Goal: Task Accomplishment & Management: Use online tool/utility

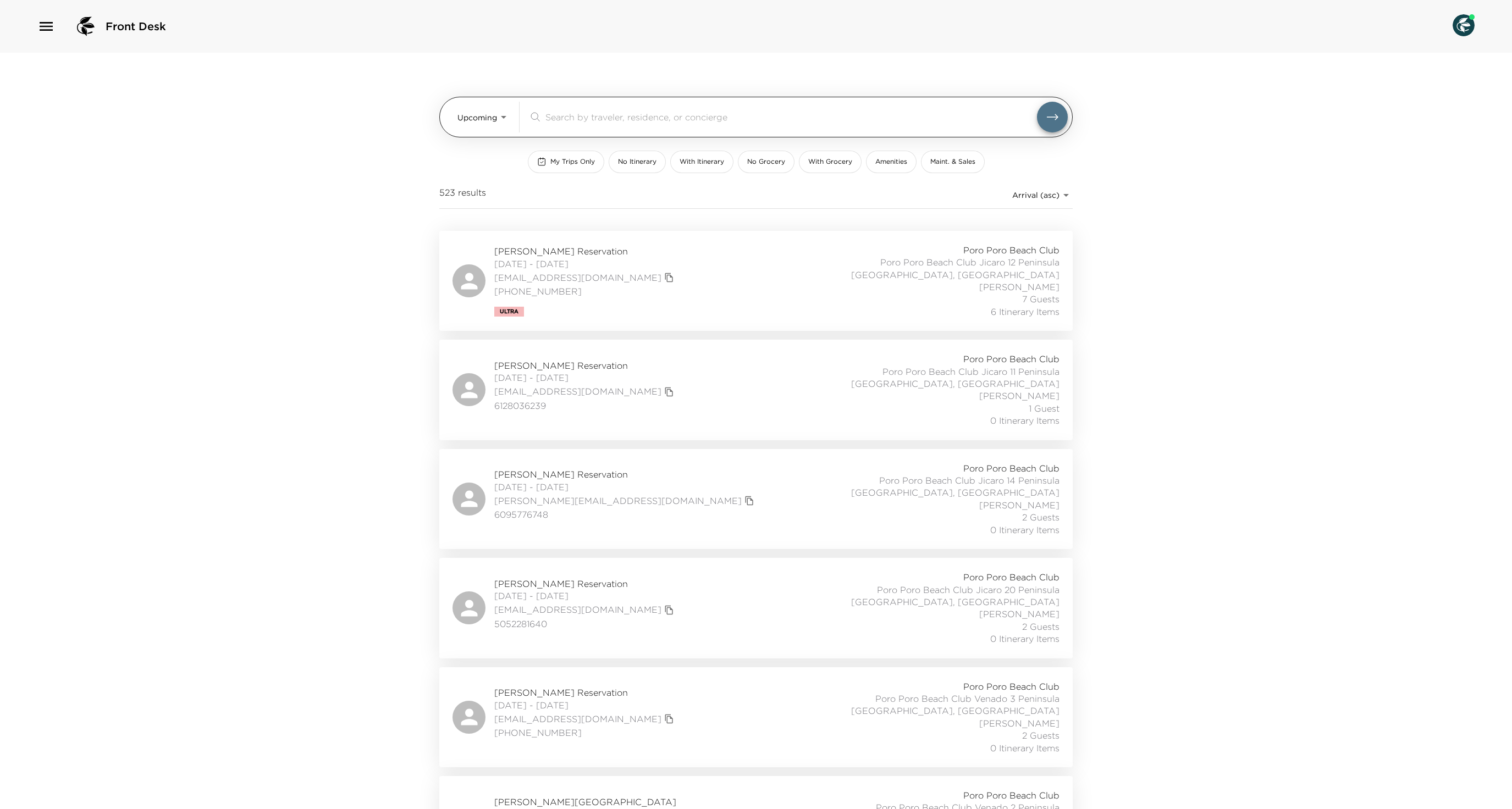
click at [475, 123] on body "Front Desk Upcoming Upcoming ​ My Trips Only No Itinerary With Itinerary No Gro…" at bounding box center [756, 404] width 1512 height 809
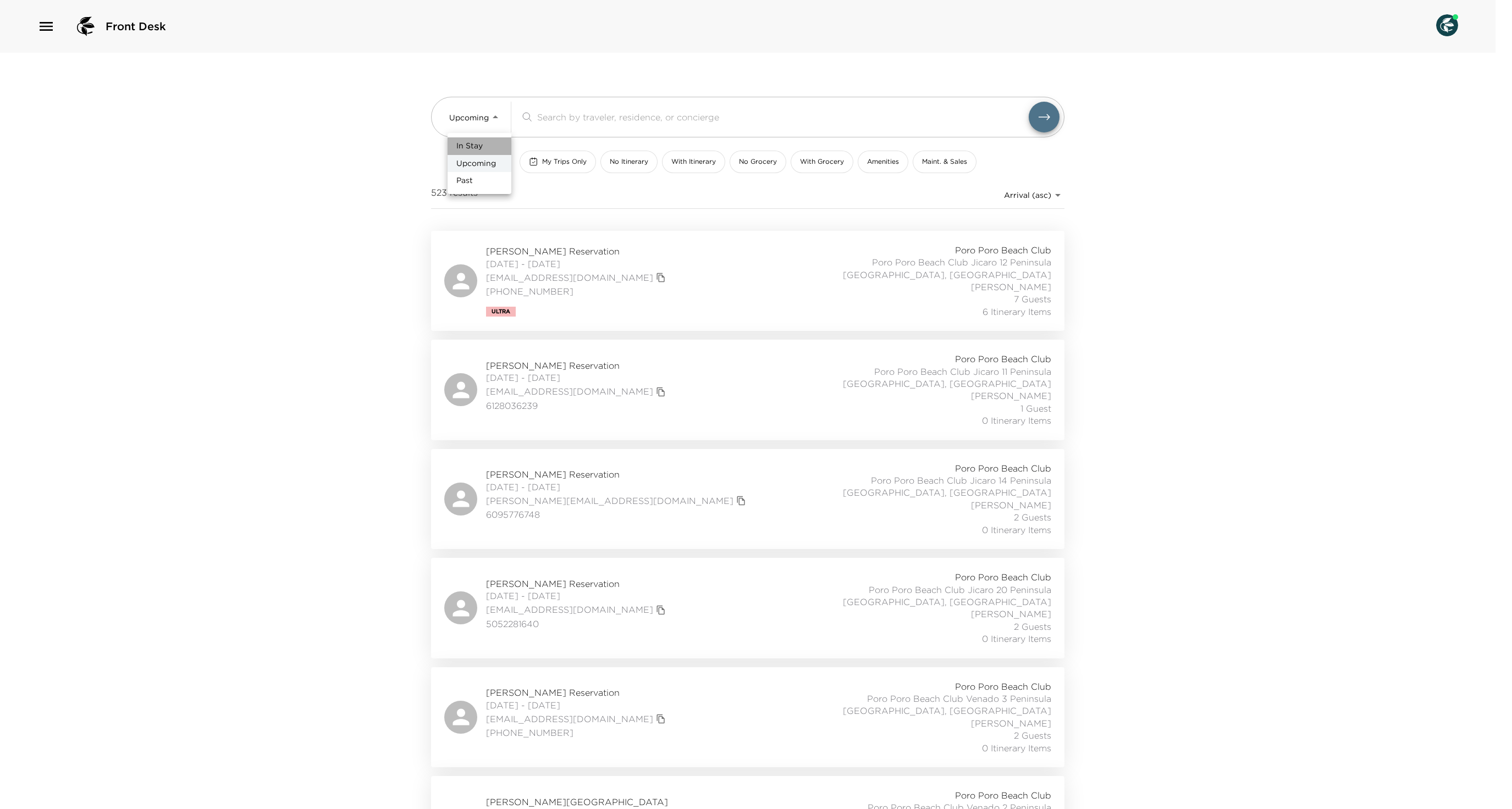
click at [483, 138] on li "In Stay" at bounding box center [479, 146] width 64 height 17
type input "In-Stay"
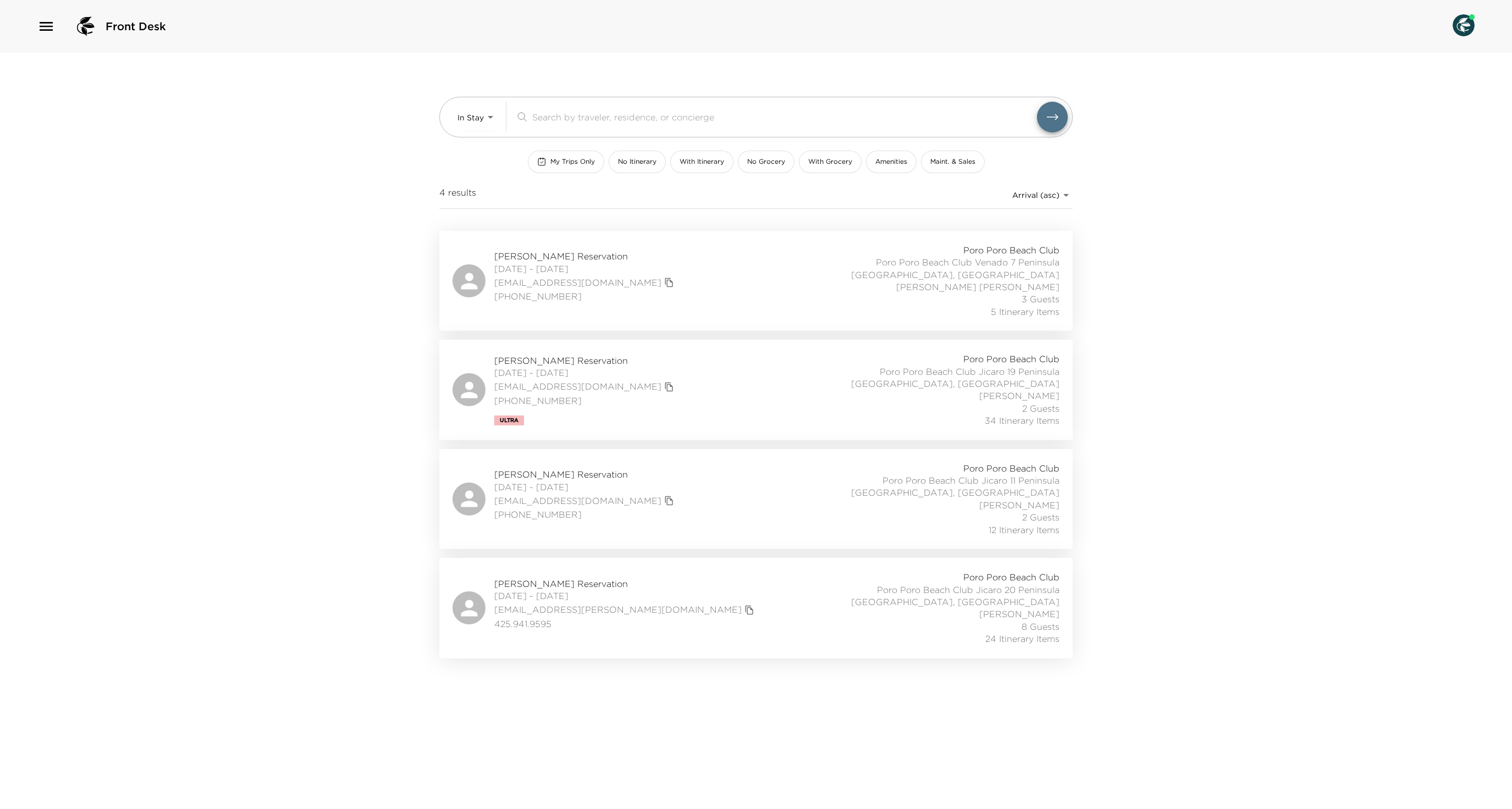
click at [665, 418] on div "Tony McCLinton Reservation 08/29/2025 - 09/07/2025 tonymccl@icloud.com +1432250…" at bounding box center [756, 390] width 607 height 74
click at [720, 508] on div "Andrew Barnes Reservation 08/30/2025 - 09/07/2025 abarnes92130@gmail.com (858) …" at bounding box center [756, 498] width 607 height 74
click at [765, 616] on div "Deborah Chaves-Hjort Reservation 08/30/2025 - 09/06/2025 deb.chaves@gmail.com 4…" at bounding box center [756, 608] width 607 height 74
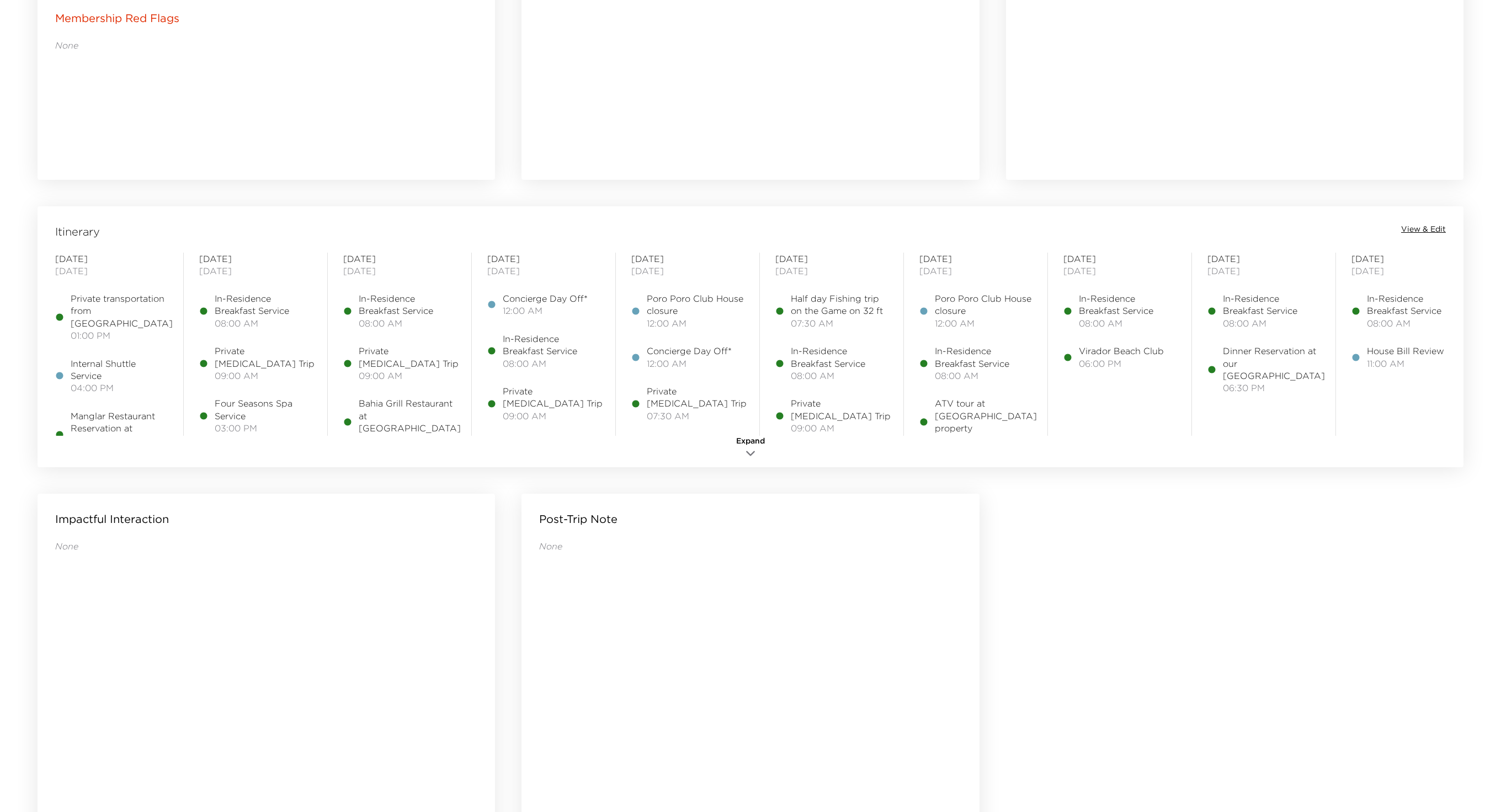
scroll to position [717, 0]
click at [1420, 232] on span "View & Edit" at bounding box center [1423, 226] width 44 height 11
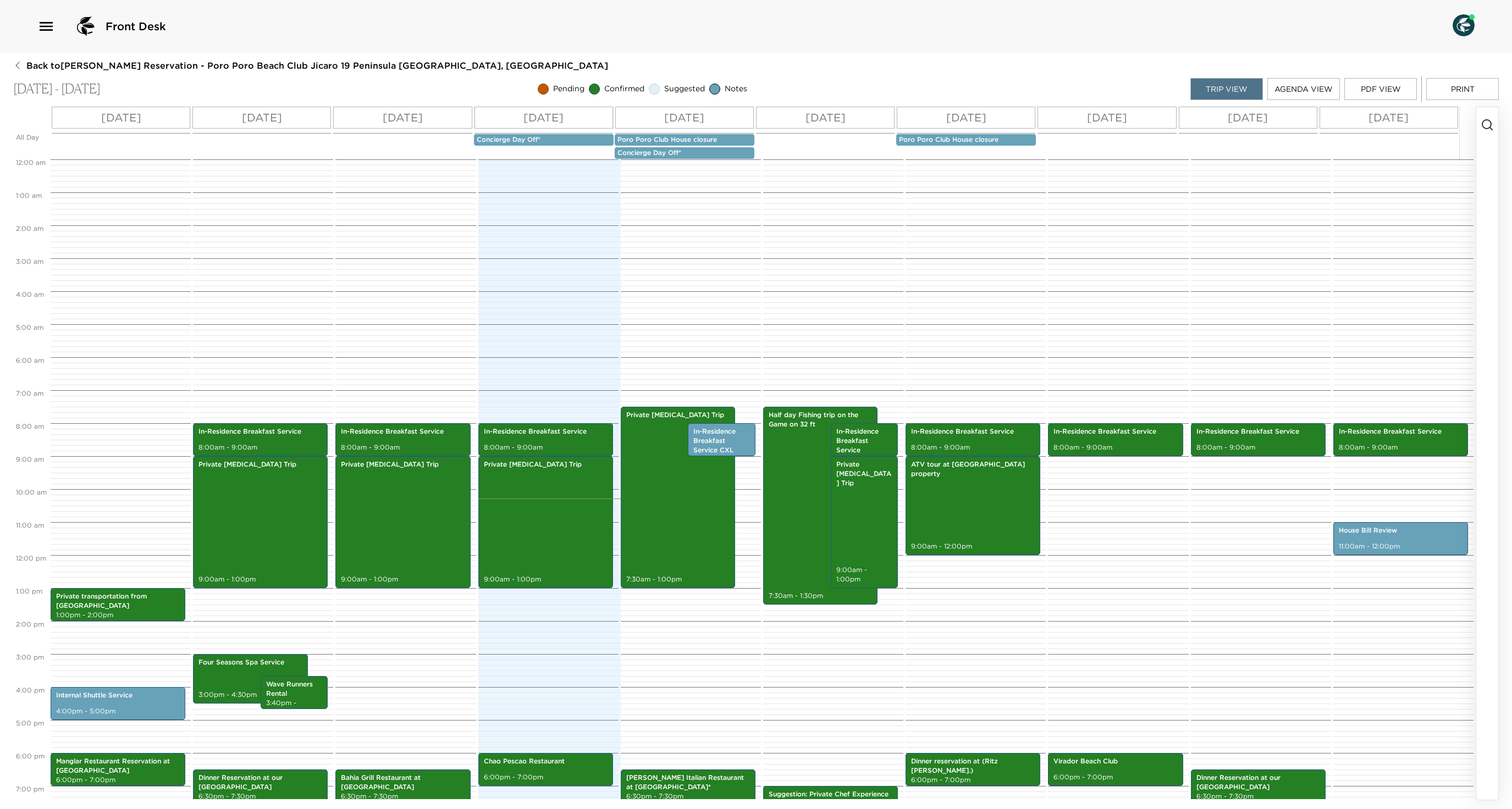
scroll to position [139, 0]
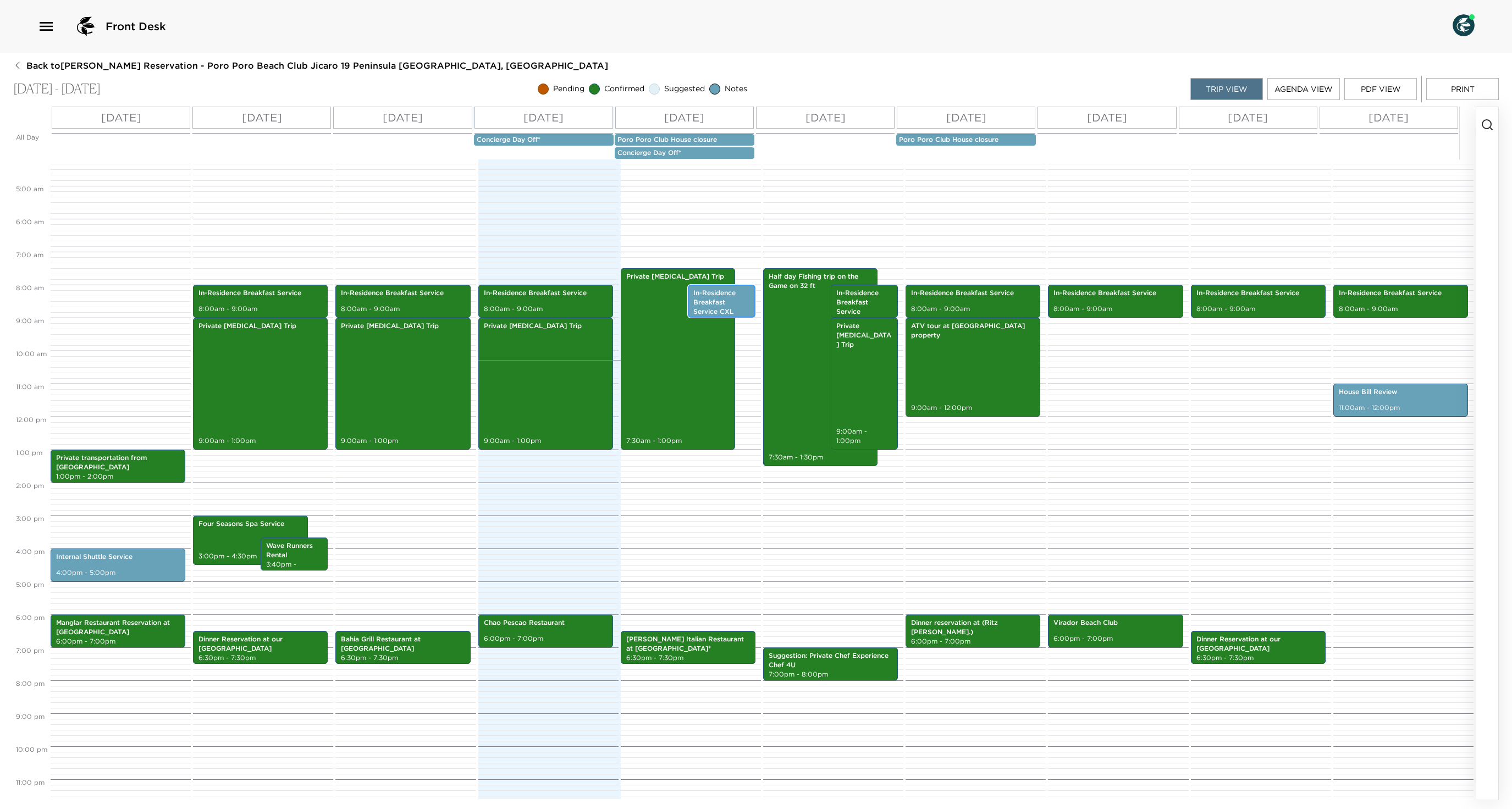
click at [711, 316] on p "In-Residence Breakfast Service CXL" at bounding box center [721, 302] width 57 height 28
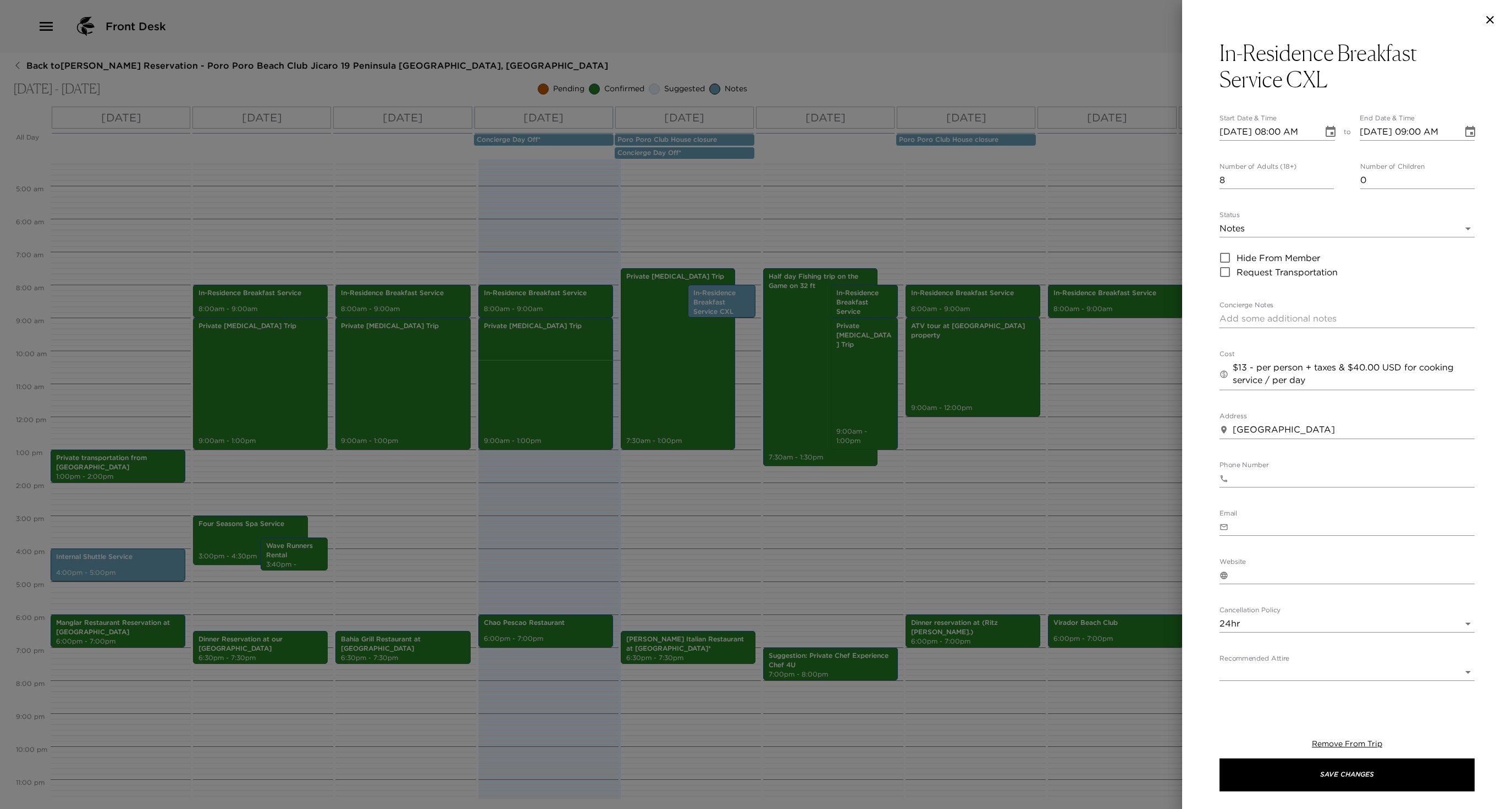
click at [847, 447] on div at bounding box center [756, 404] width 1512 height 809
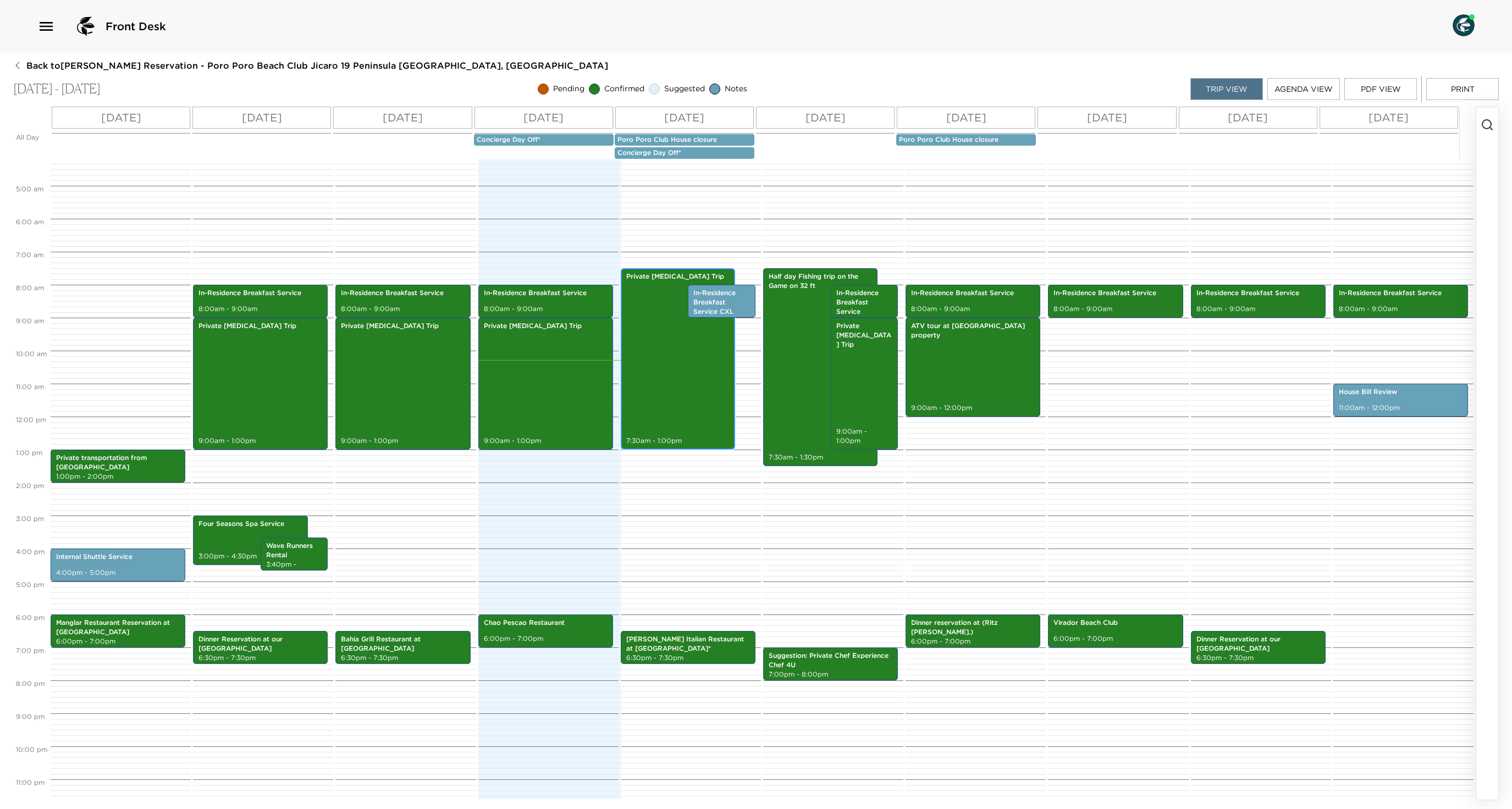
click at [699, 402] on div "Private Scuba Diving Trip 7:30am - 1:00pm" at bounding box center [678, 358] width 108 height 178
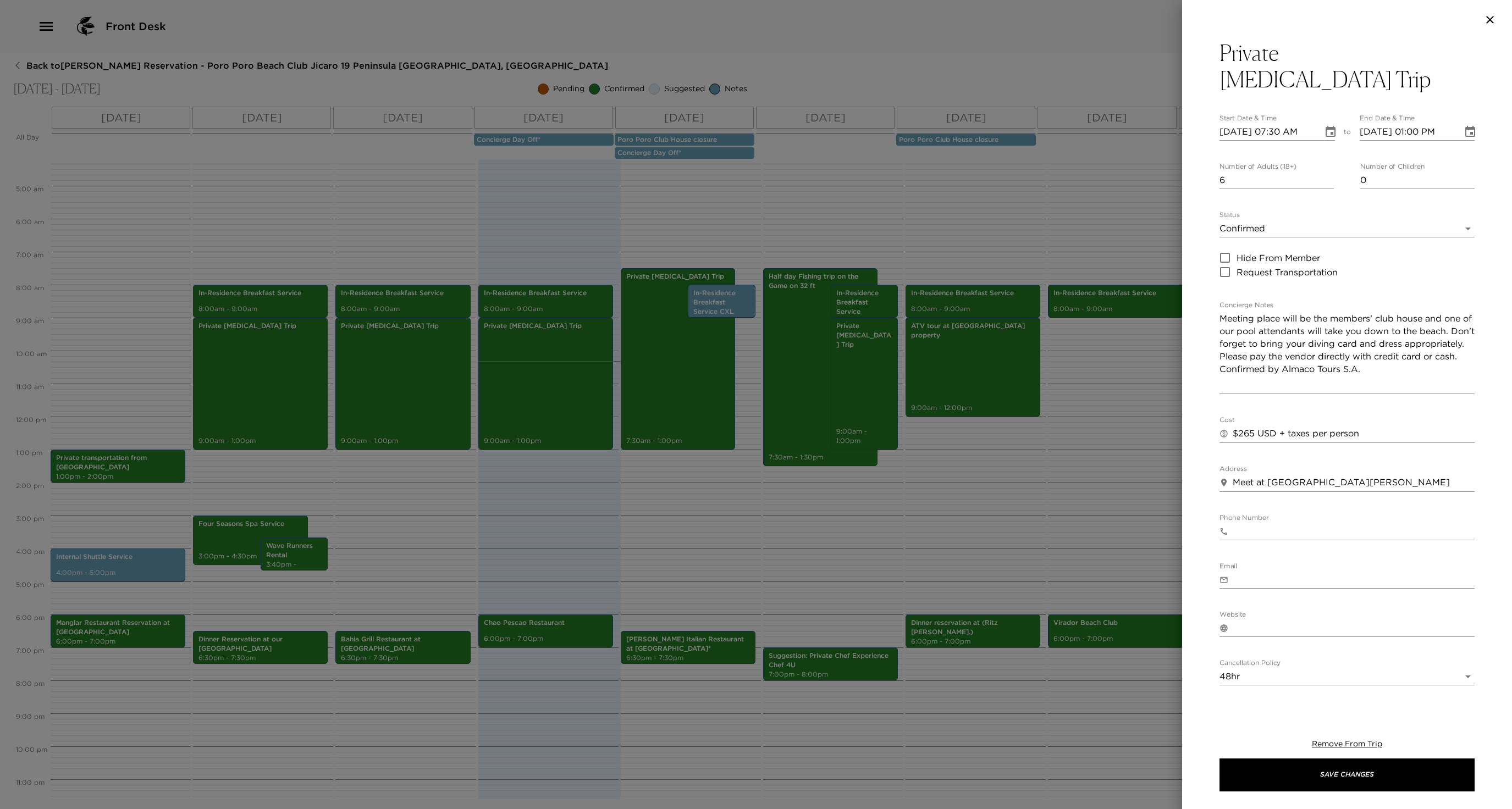
click at [728, 504] on div at bounding box center [756, 404] width 1512 height 809
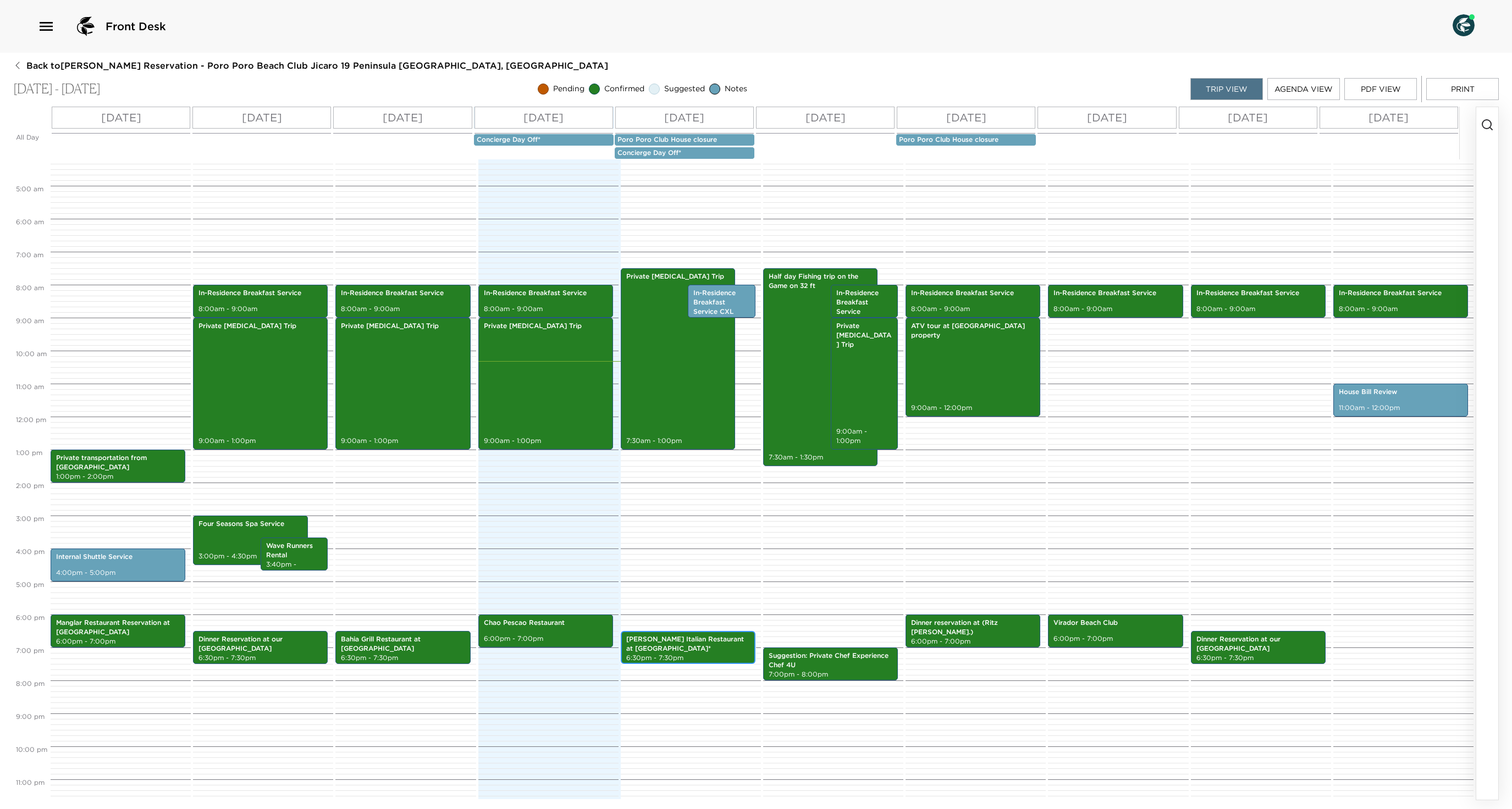
click at [653, 653] on p "Pesce Italian Restaurant at Four Seasons Resort*" at bounding box center [688, 644] width 124 height 18
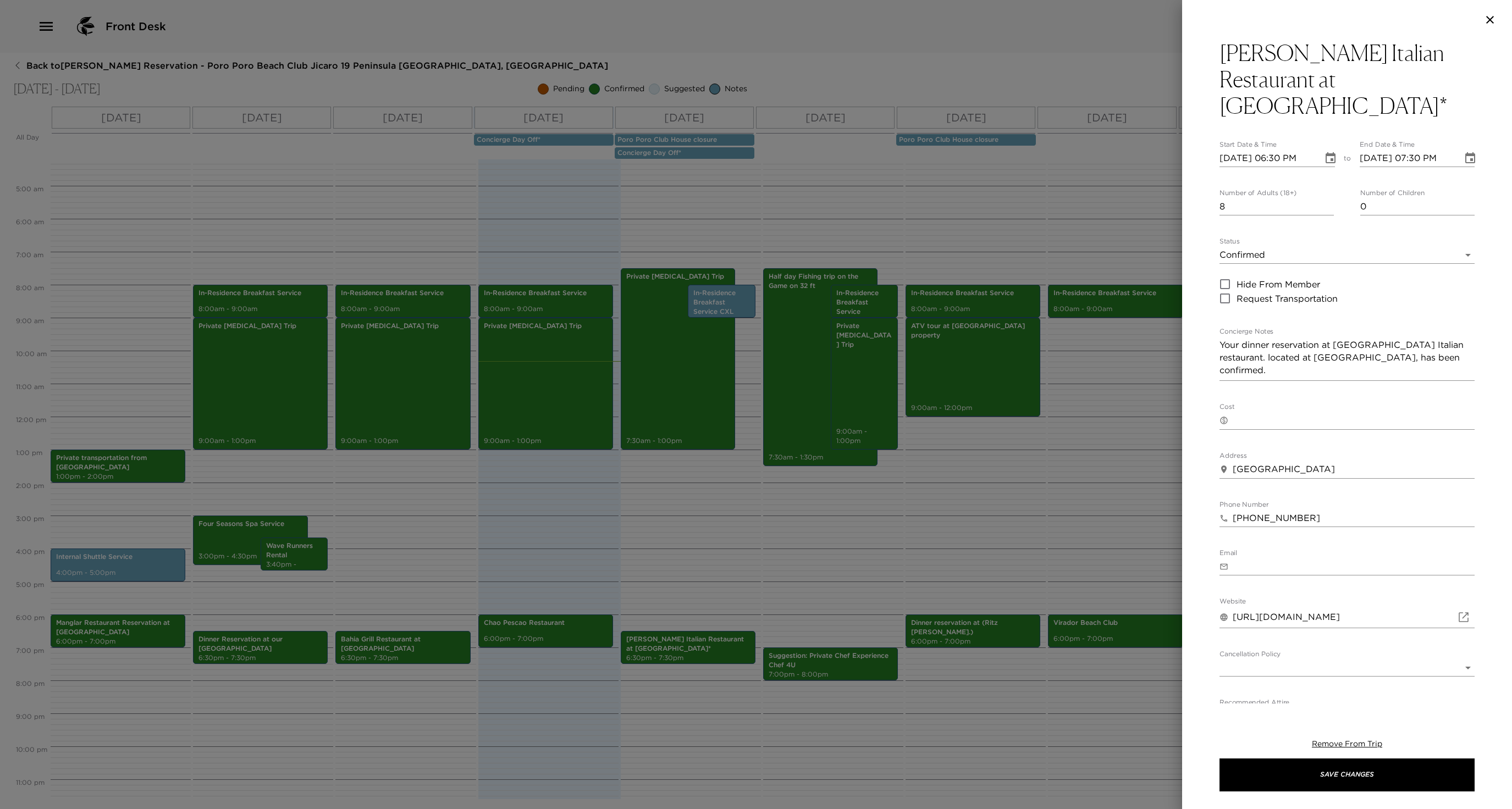
click at [653, 538] on div at bounding box center [756, 404] width 1512 height 809
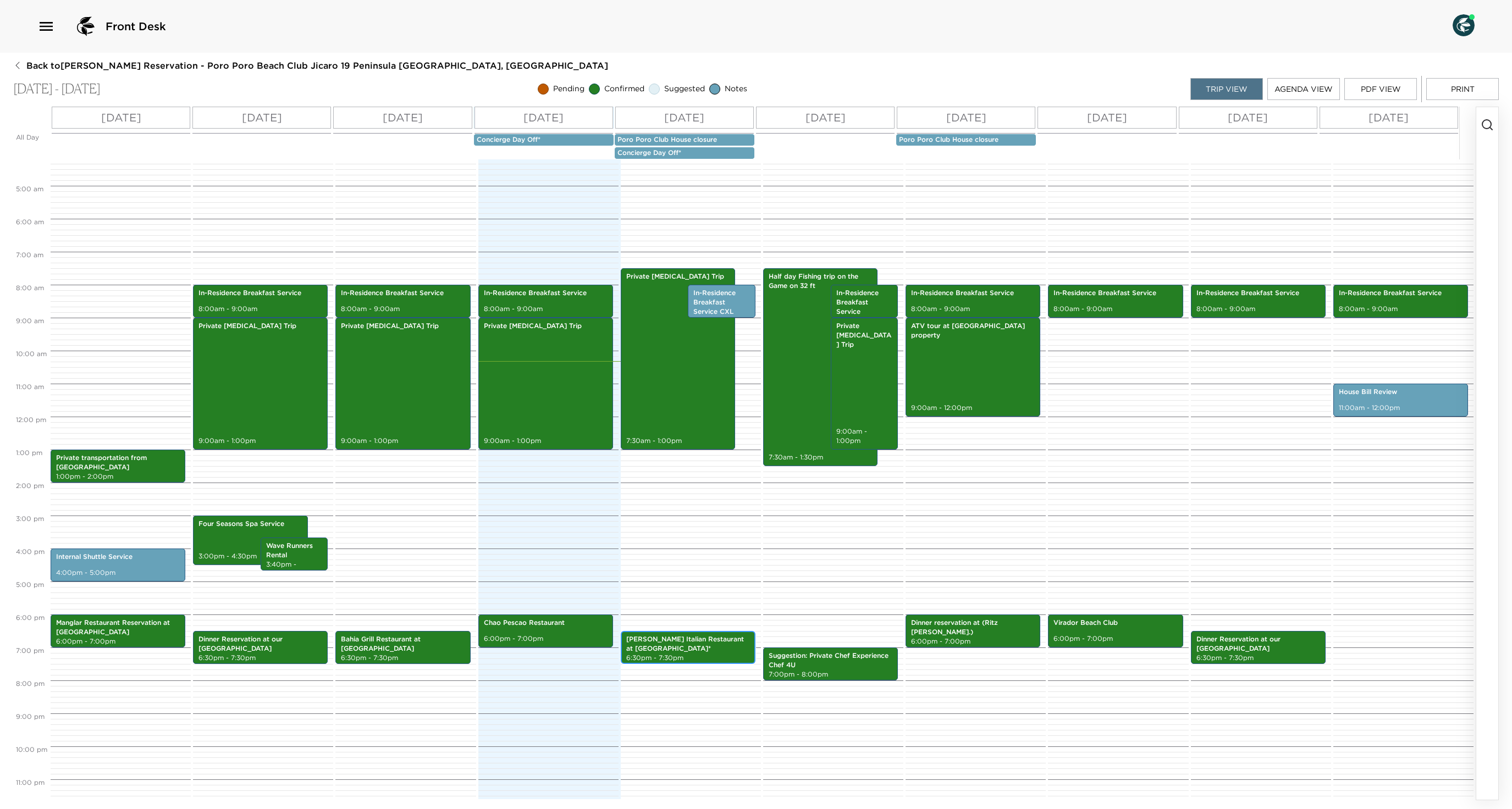
click at [663, 653] on p "Pesce Italian Restaurant at Four Seasons Resort*" at bounding box center [688, 644] width 124 height 18
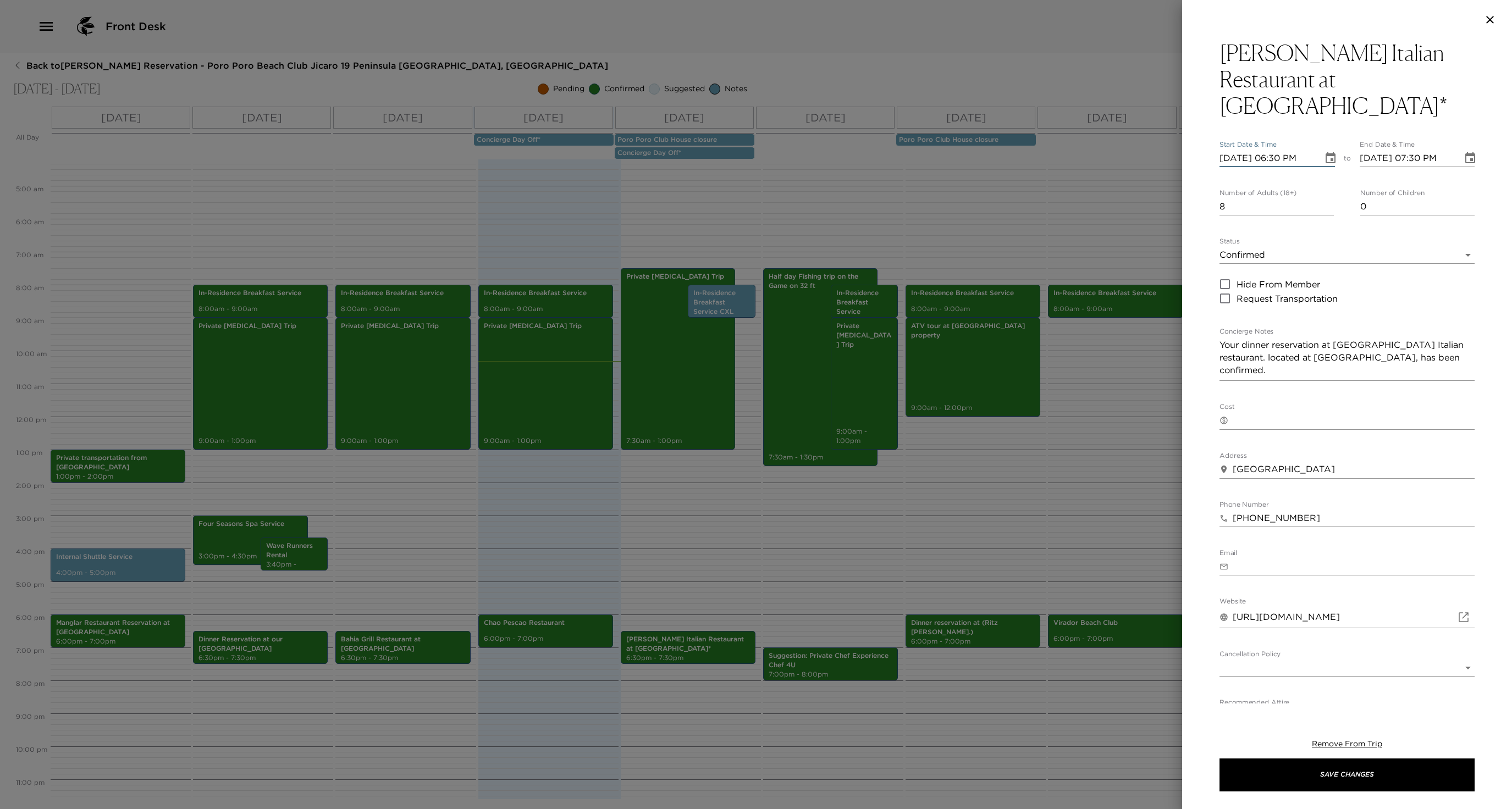
click at [1269, 149] on input "09/02/2025 06:30 PM" at bounding box center [1267, 158] width 95 height 17
click at [728, 565] on div at bounding box center [756, 404] width 1512 height 809
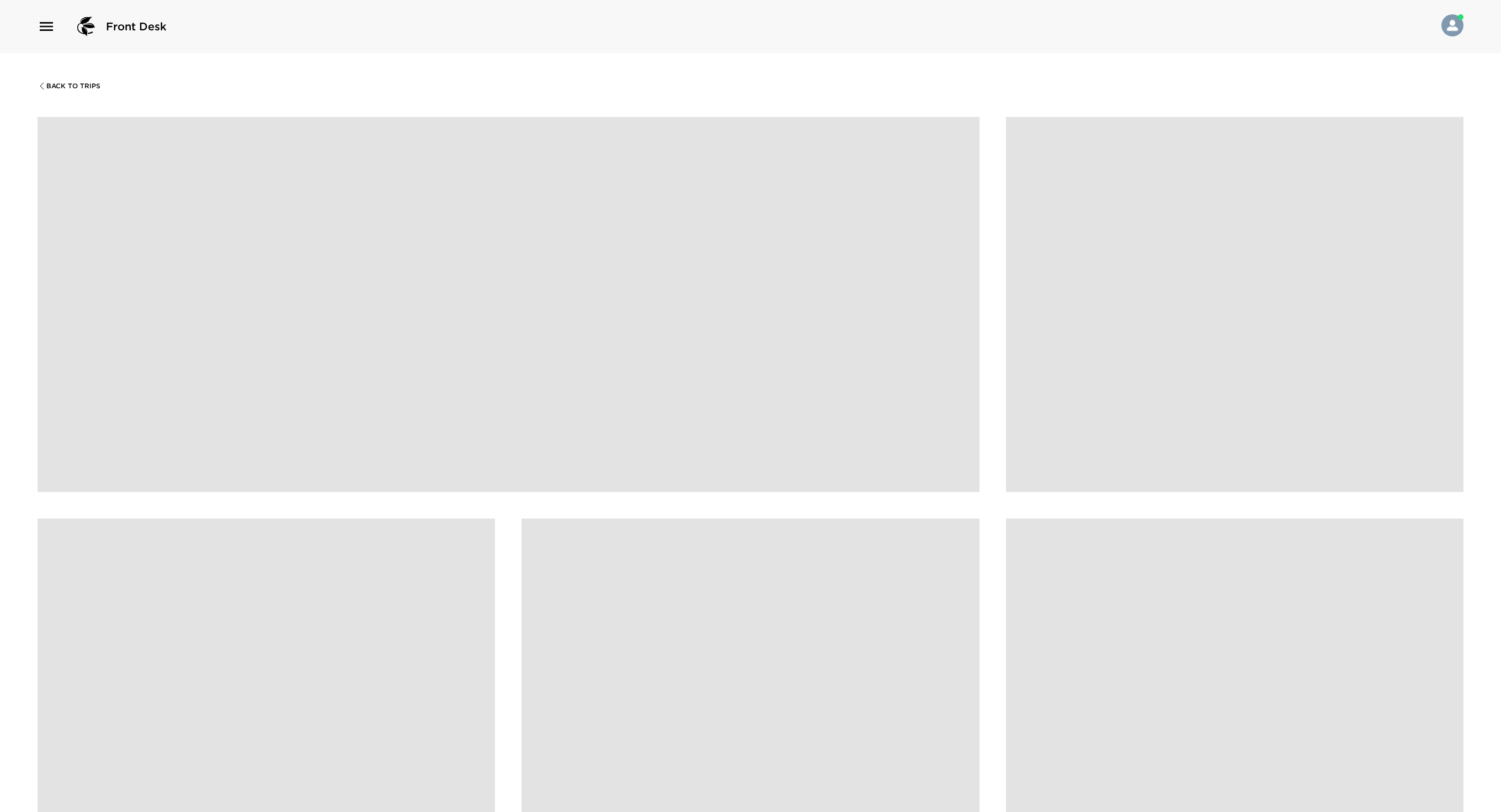
scroll to position [774, 0]
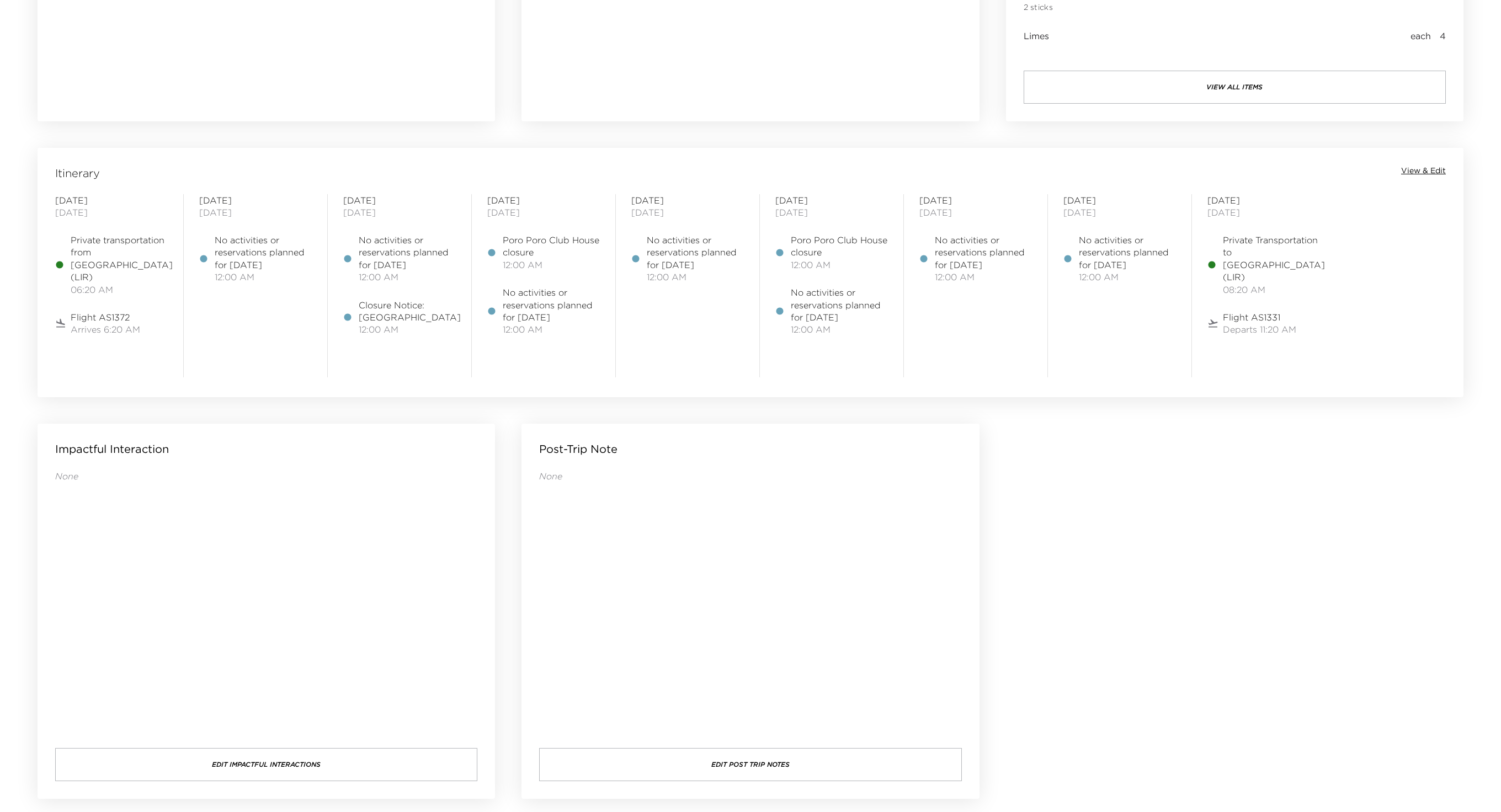
click at [1428, 176] on span "View & Edit" at bounding box center [1423, 170] width 44 height 11
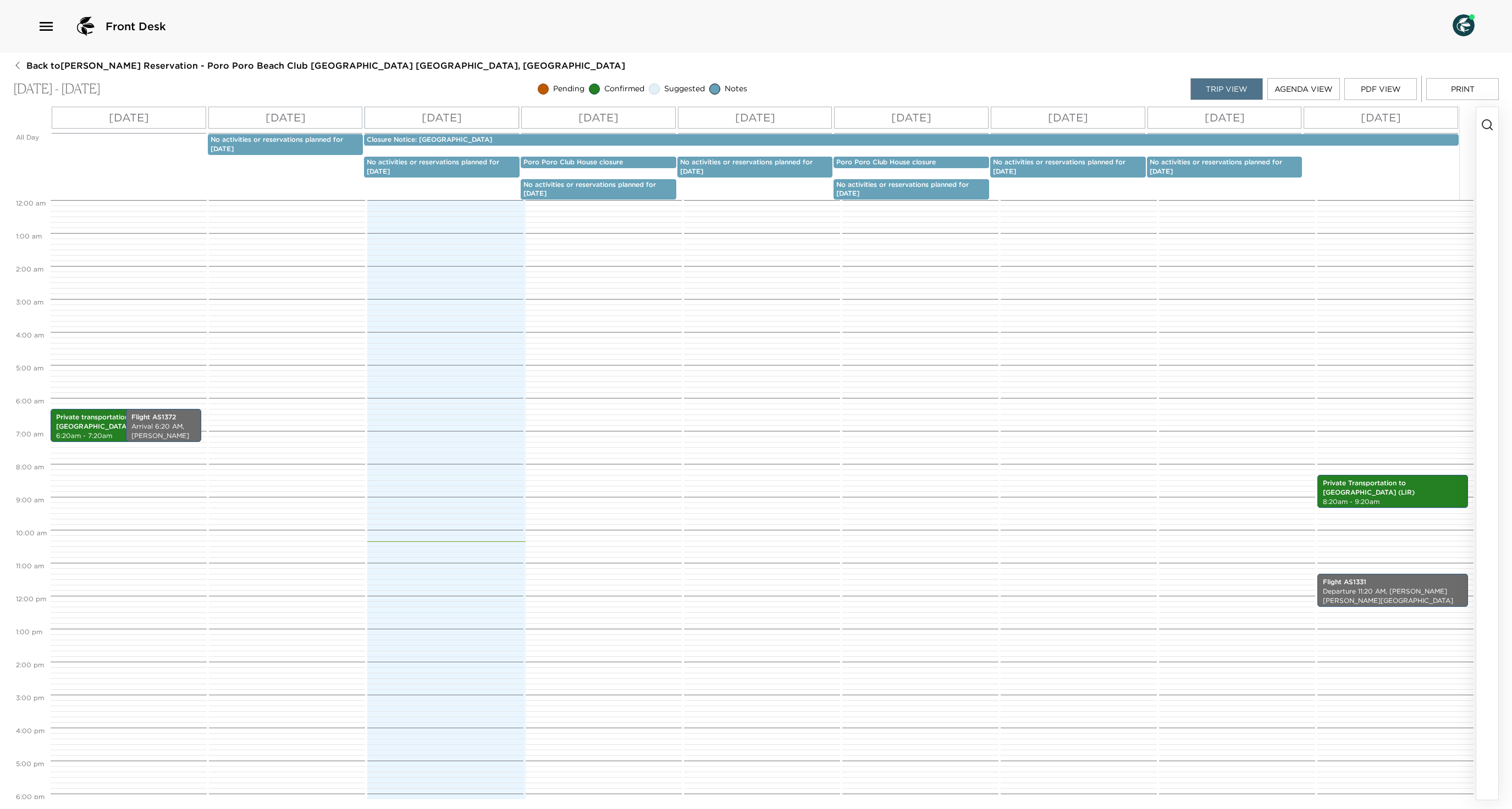
scroll to position [139, 0]
